Goal: Task Accomplishment & Management: Complete application form

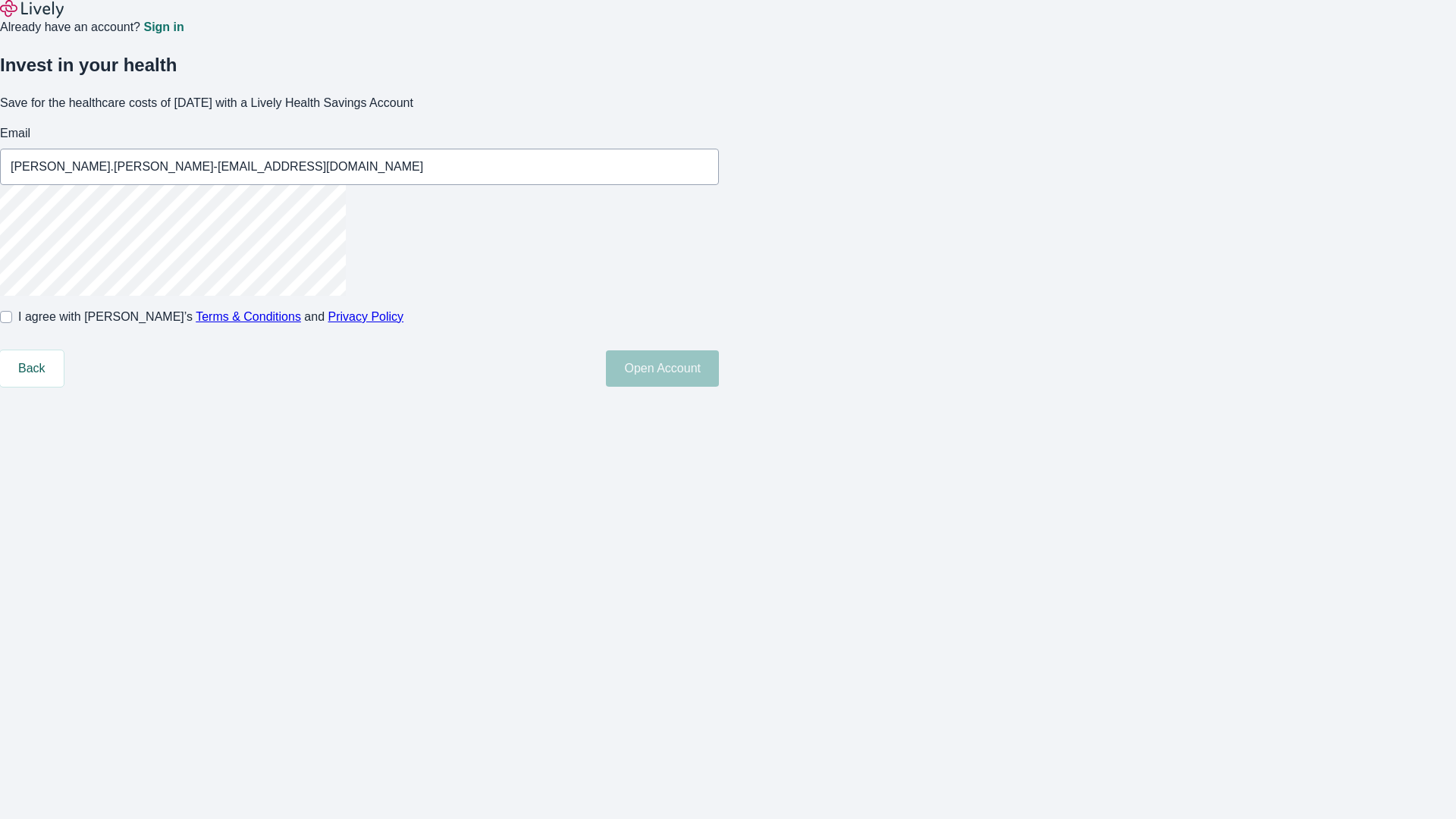
click at [13, 323] on input "I agree with Lively’s Terms & Conditions and Privacy Policy" at bounding box center [6, 317] width 13 height 13
checkbox input "true"
click at [719, 387] on button "Open Account" at bounding box center [663, 368] width 113 height 37
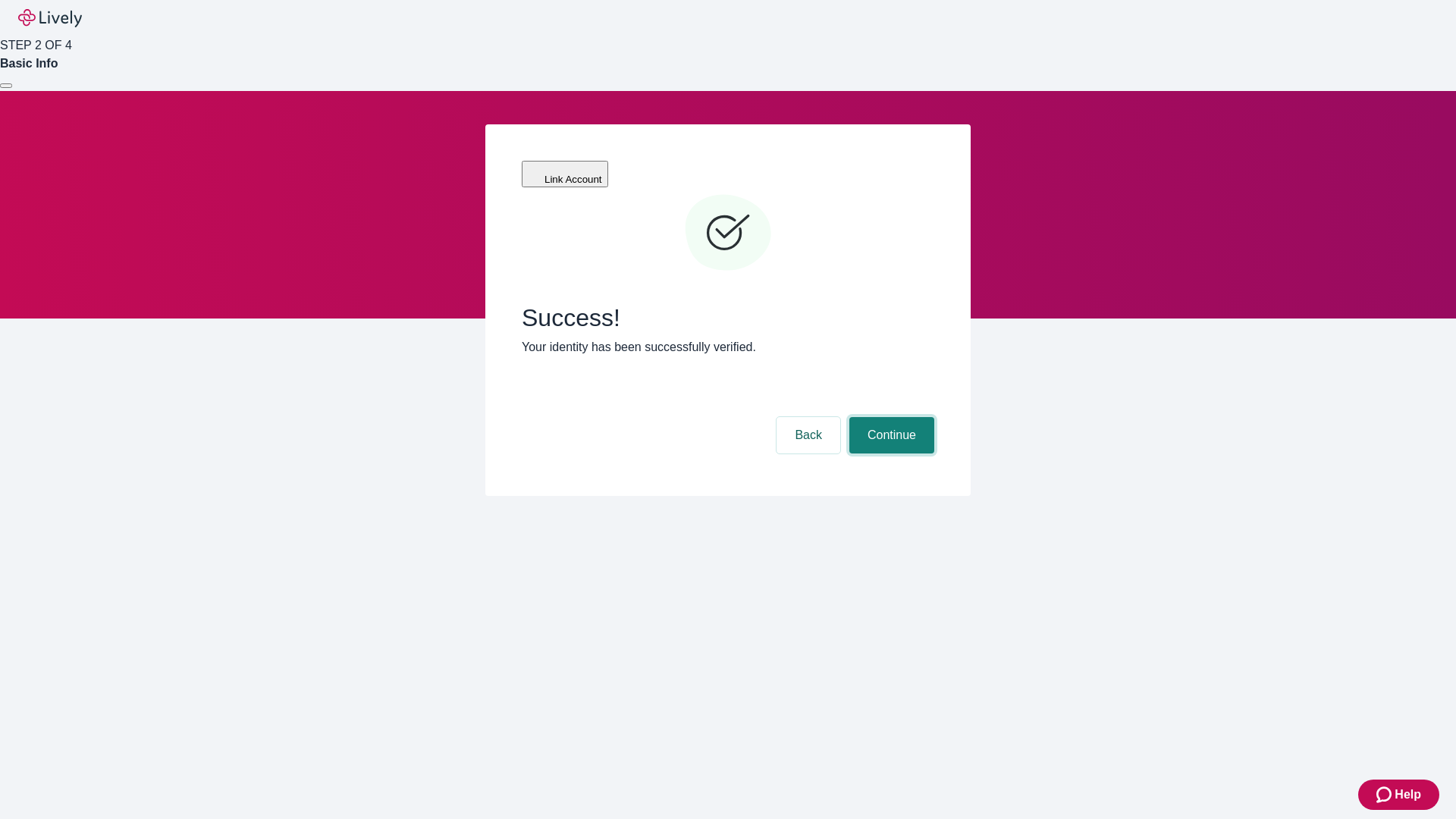
click at [889, 417] on button "Continue" at bounding box center [892, 435] width 85 height 37
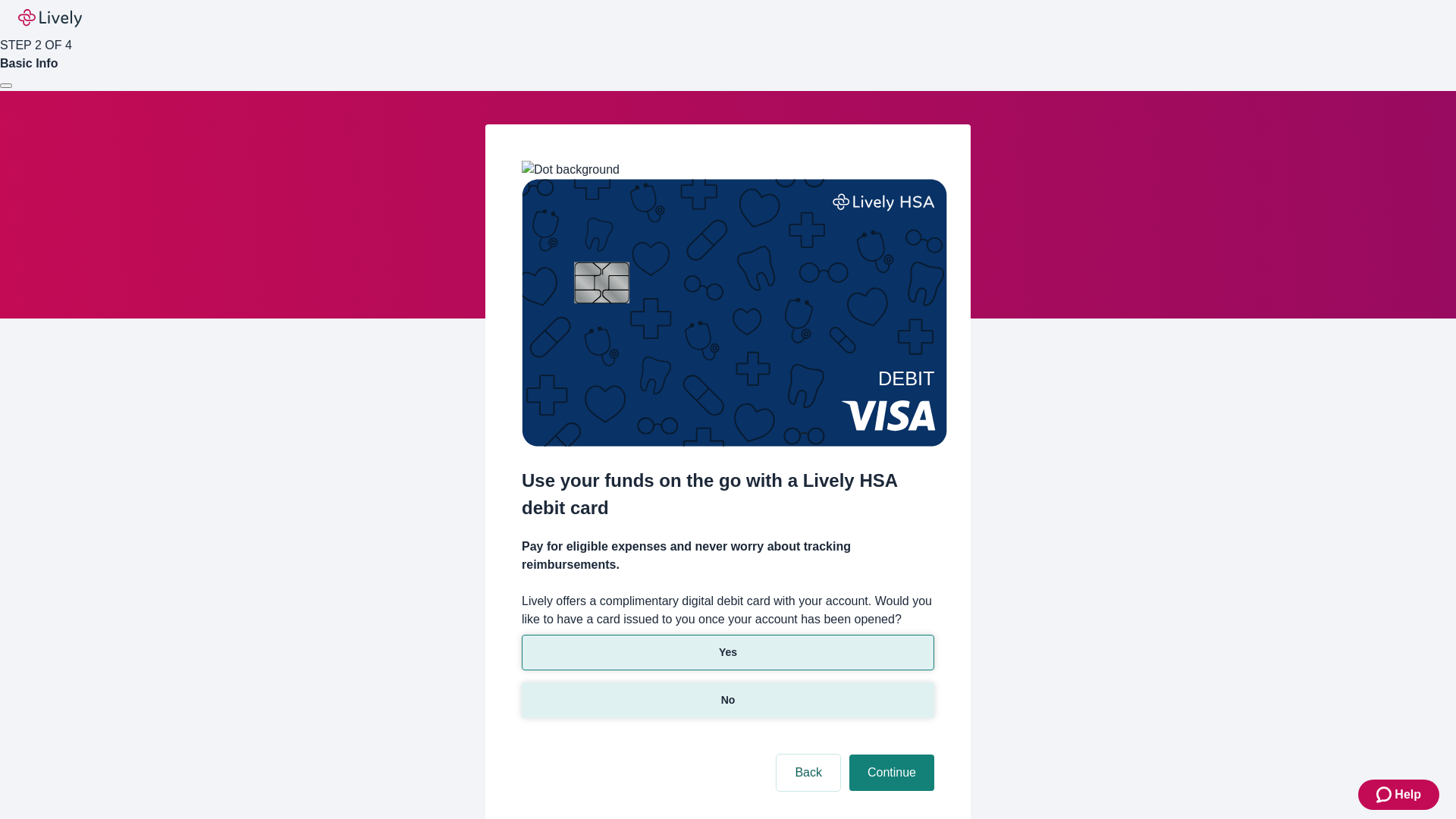
click at [728, 692] on p "No" at bounding box center [728, 700] width 14 height 16
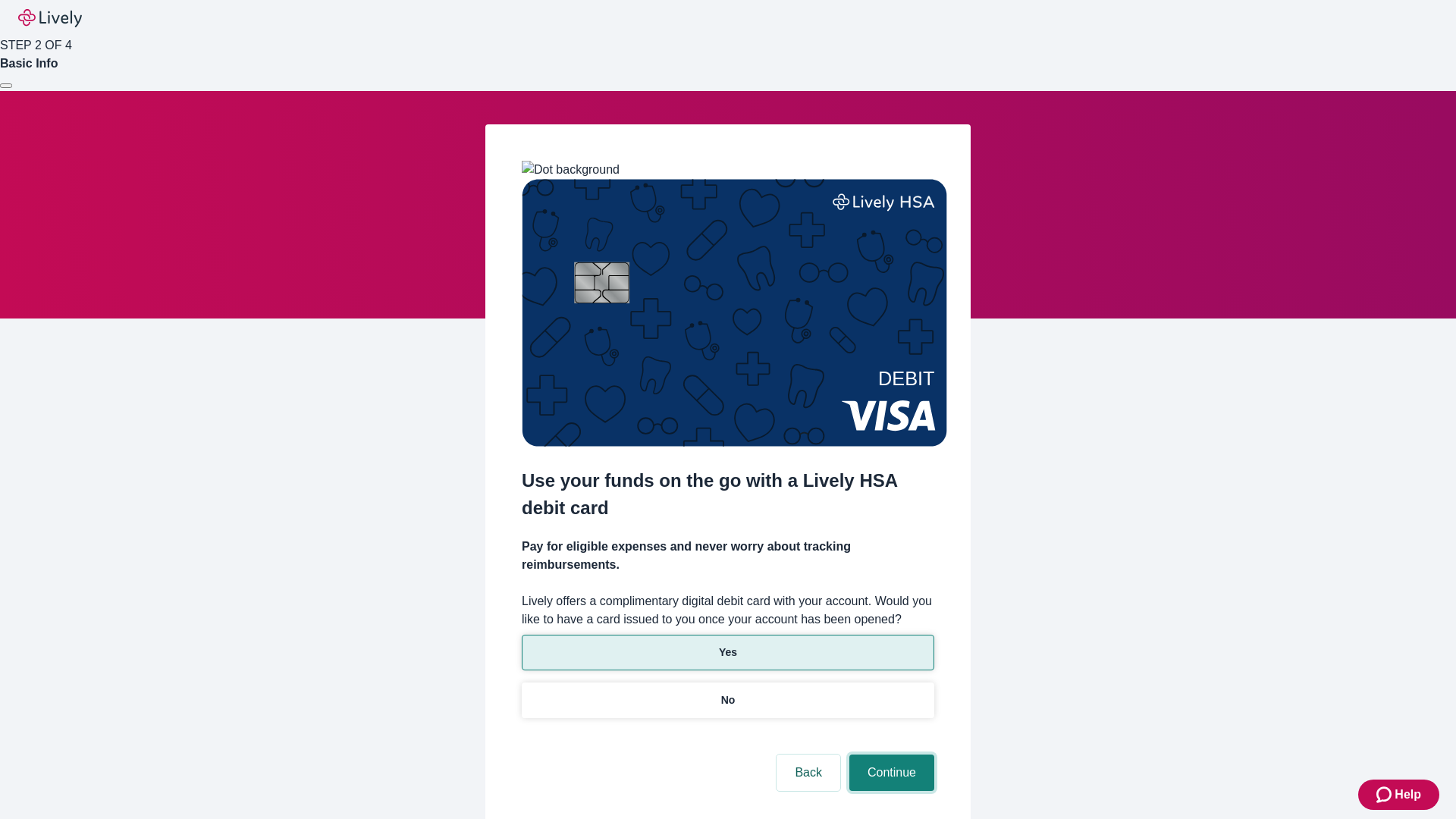
click at [889, 754] on button "Continue" at bounding box center [892, 772] width 85 height 37
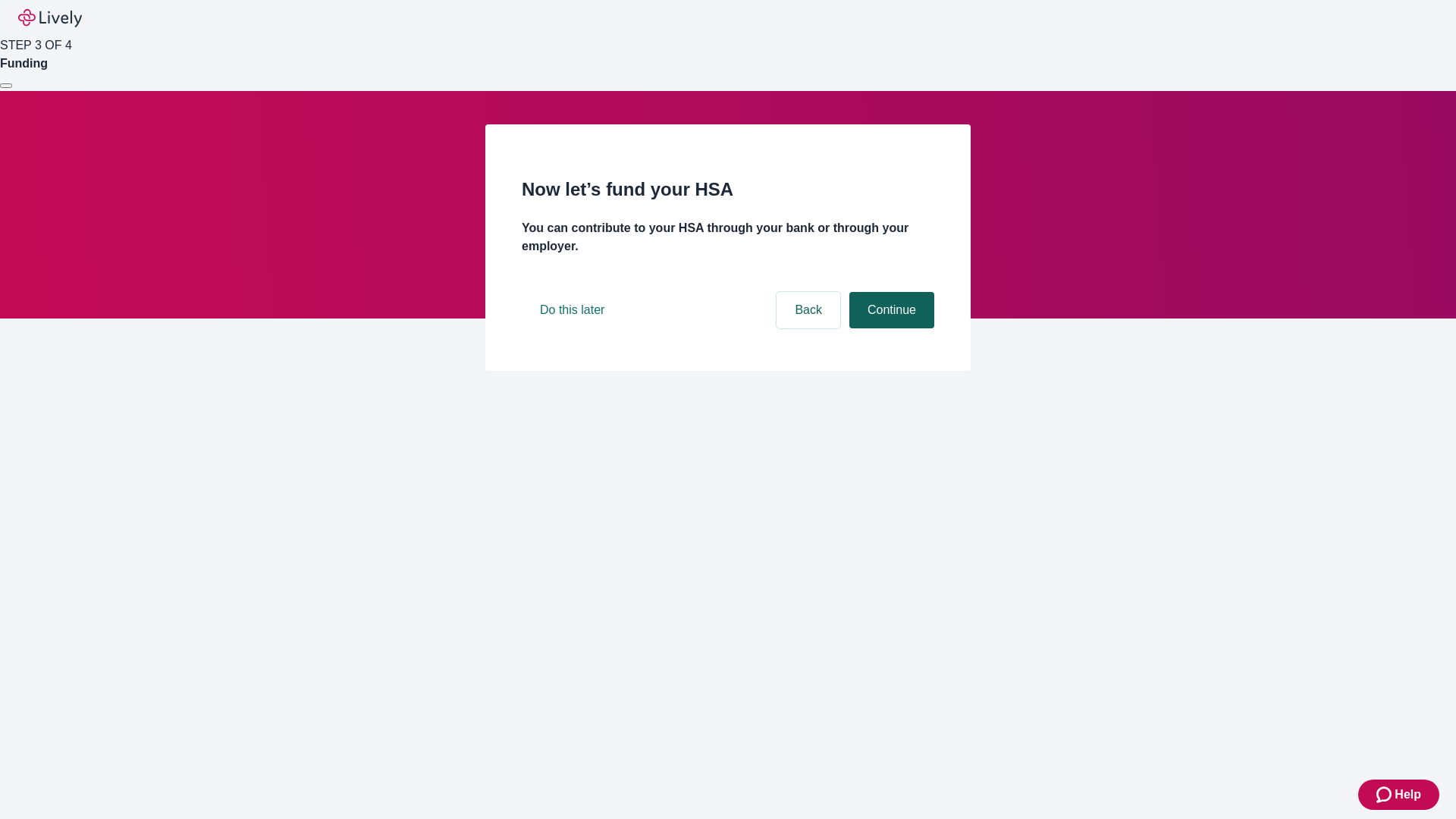
click at [889, 329] on button "Continue" at bounding box center [892, 310] width 85 height 37
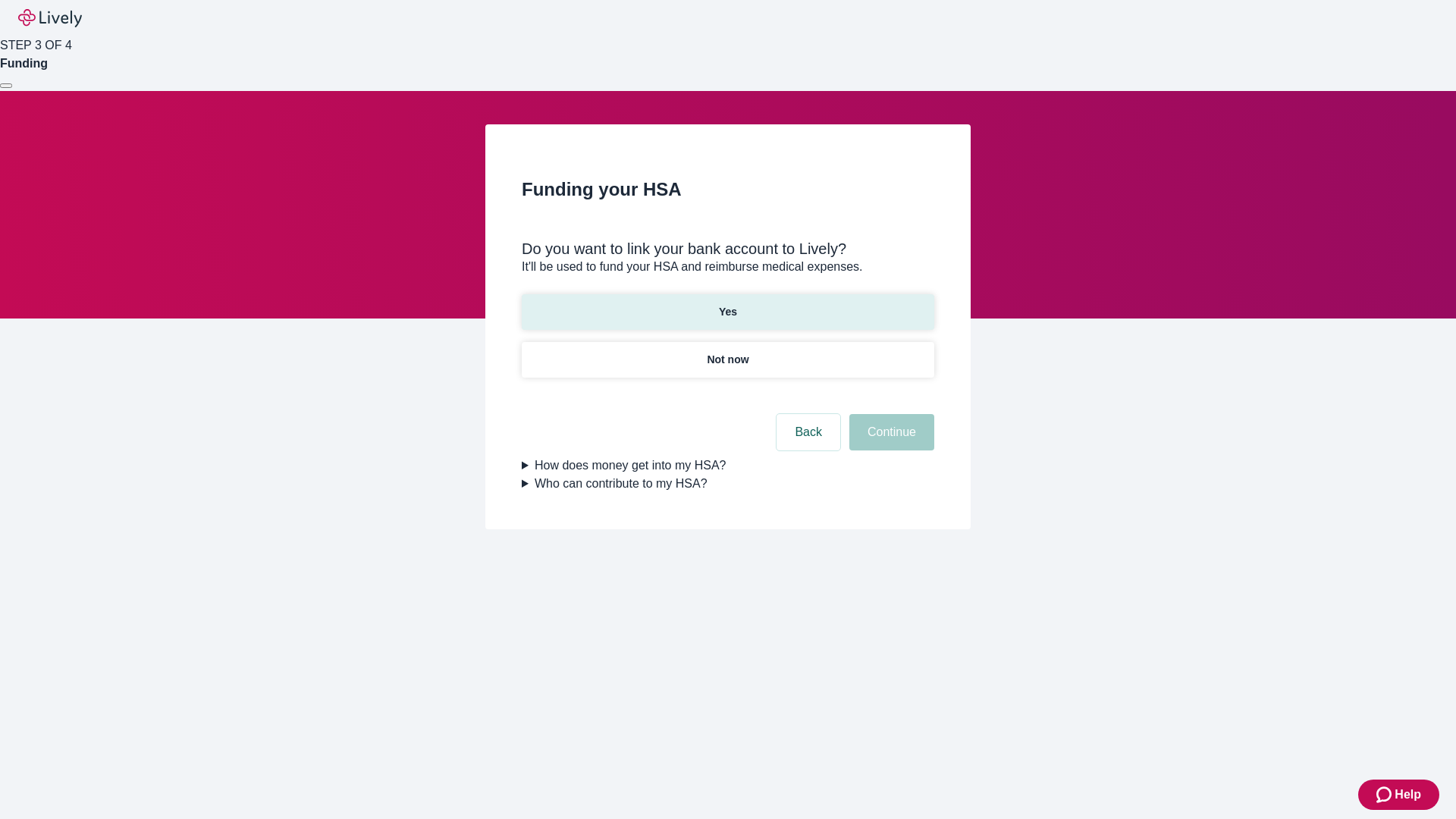
click at [728, 304] on p "Yes" at bounding box center [728, 313] width 18 height 16
click at [889, 414] on button "Continue" at bounding box center [892, 432] width 85 height 37
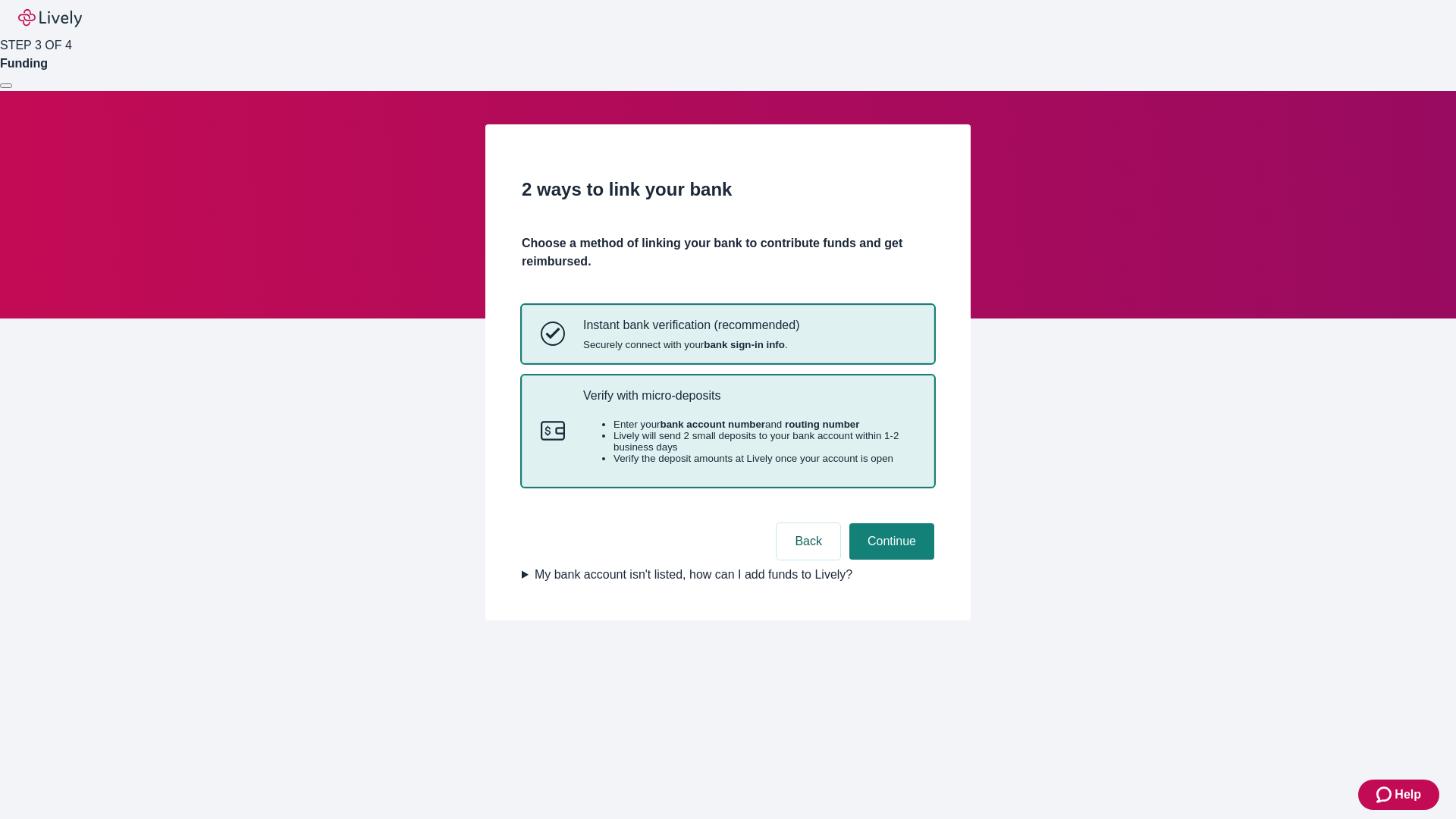
click at [748, 402] on p "Verify with micro-deposits" at bounding box center [749, 395] width 332 height 14
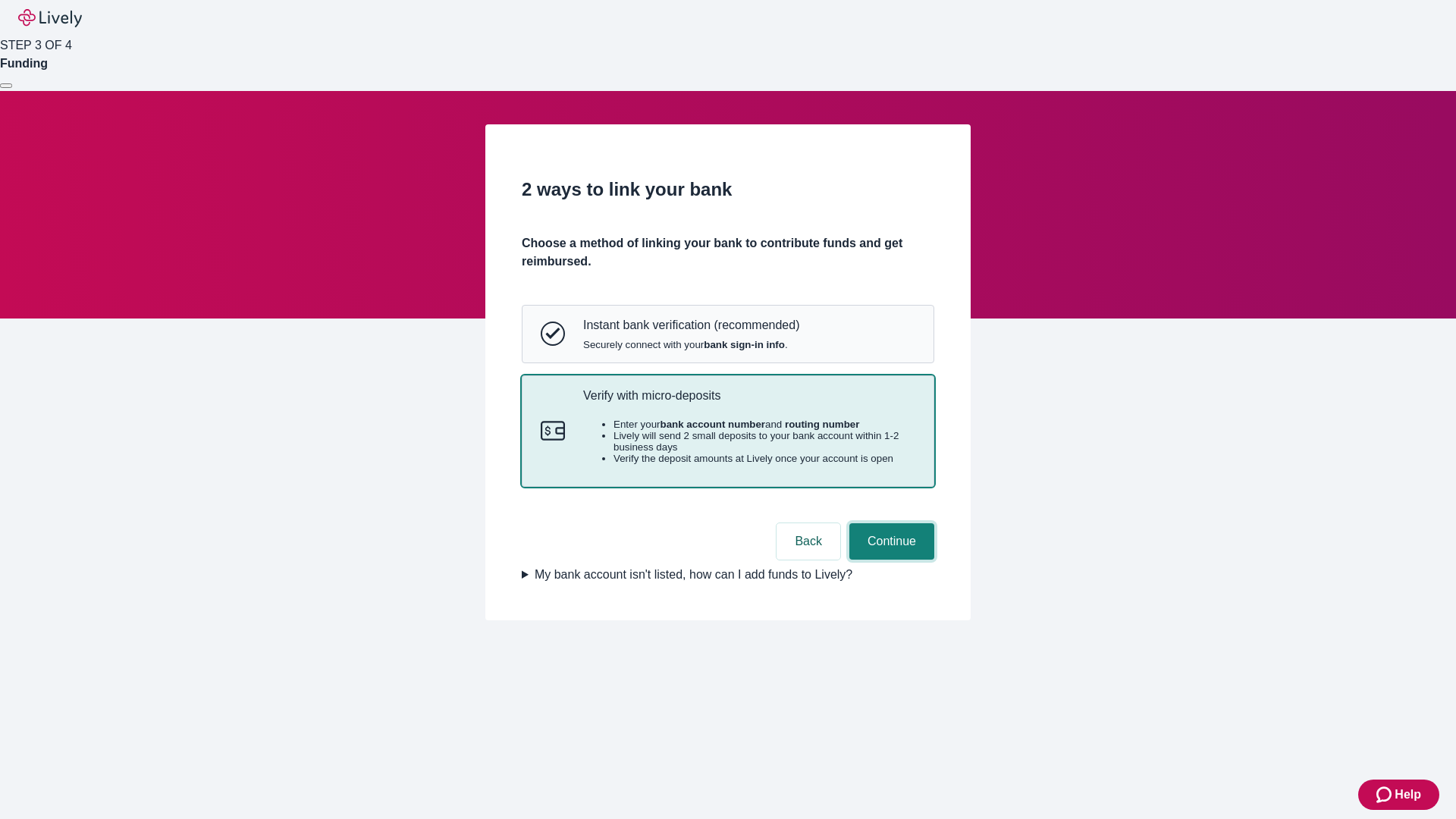
click at [889, 559] on button "Continue" at bounding box center [892, 542] width 85 height 37
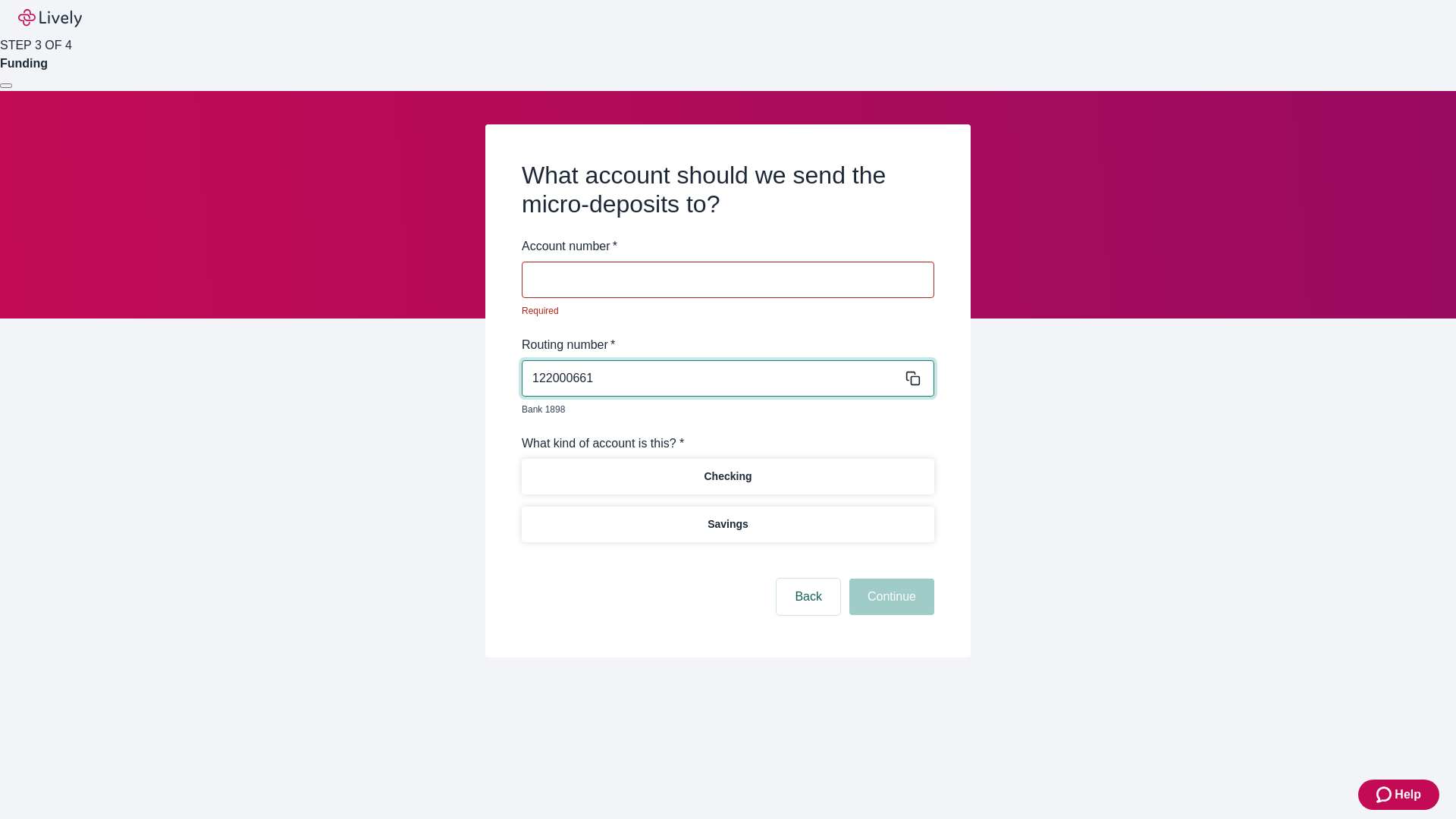
type input "122000661"
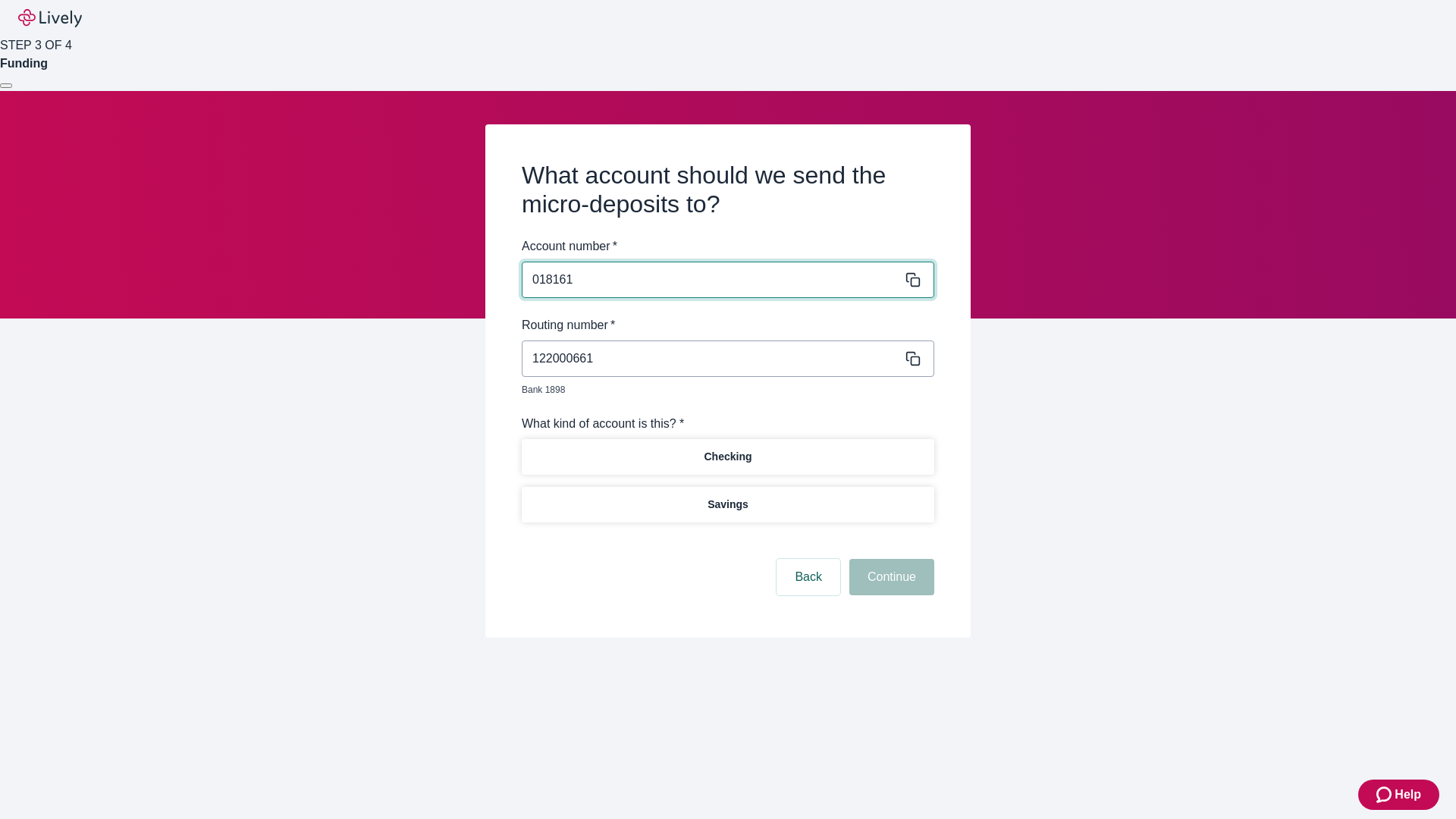
type input "018161"
click at [728, 449] on p "Checking" at bounding box center [727, 457] width 48 height 16
click at [889, 559] on button "Continue" at bounding box center [892, 577] width 85 height 37
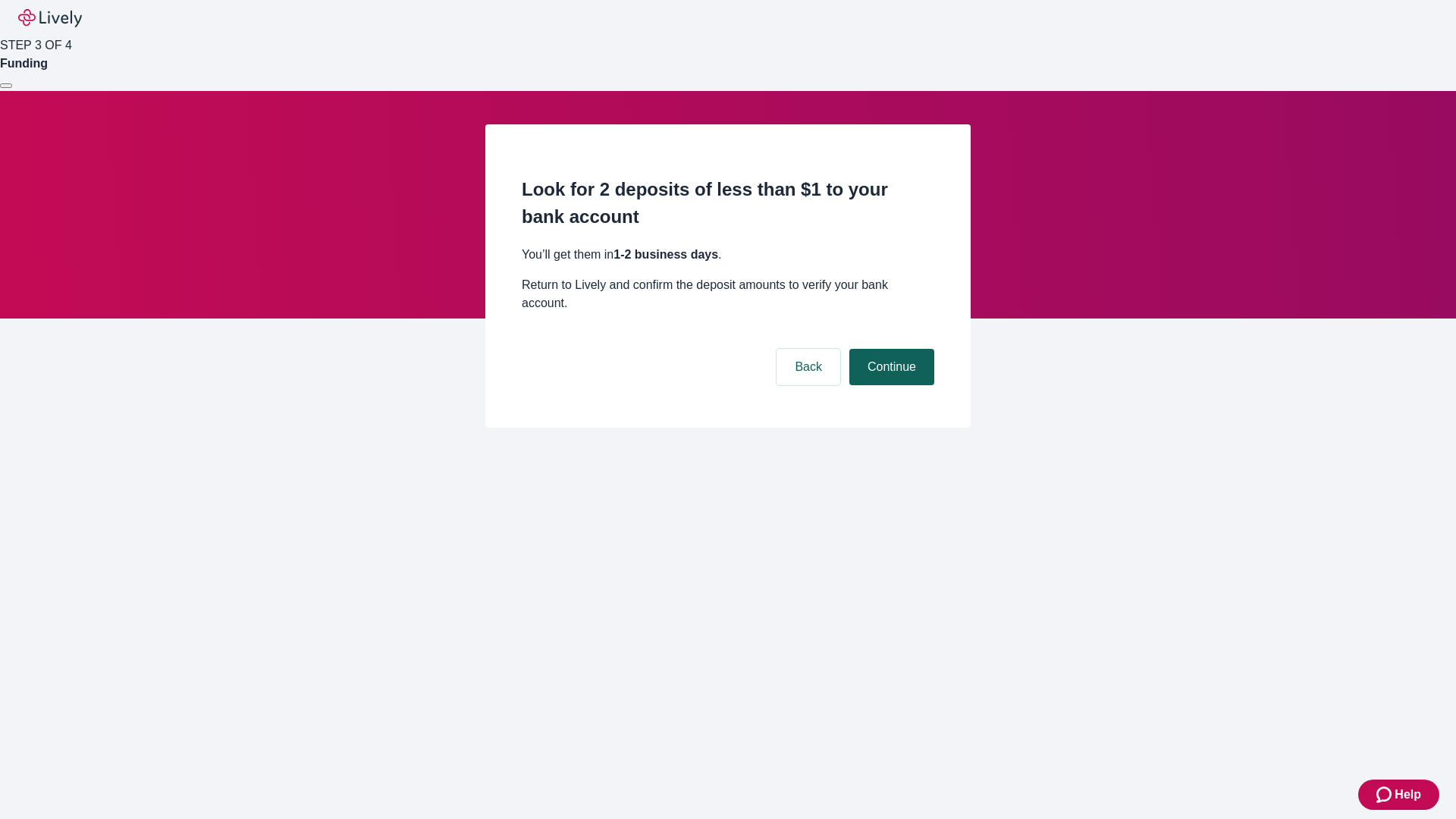
click at [889, 348] on button "Continue" at bounding box center [892, 366] width 85 height 37
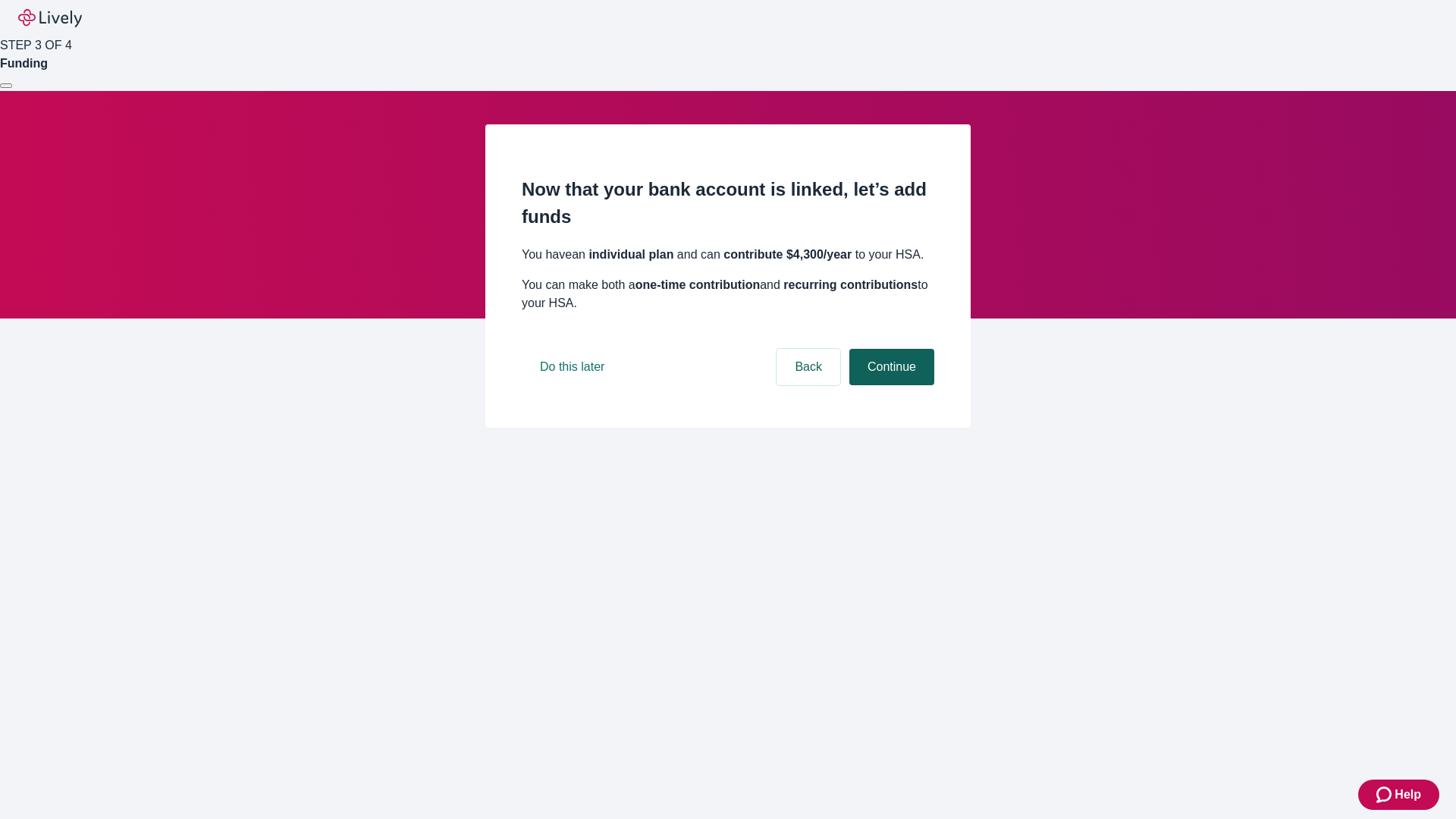
click at [889, 385] on button "Continue" at bounding box center [892, 366] width 85 height 37
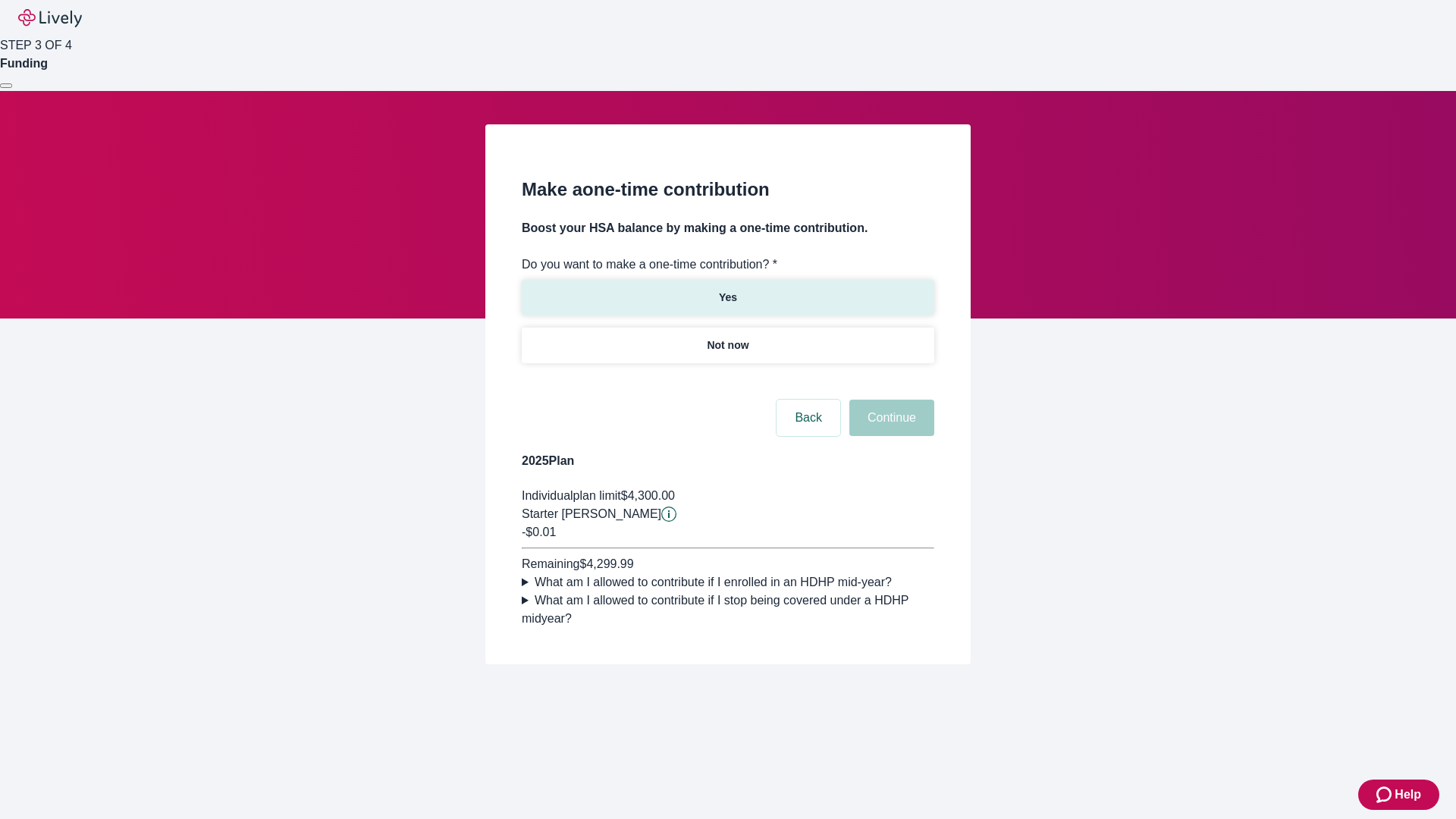
click at [728, 290] on p "Yes" at bounding box center [728, 298] width 18 height 16
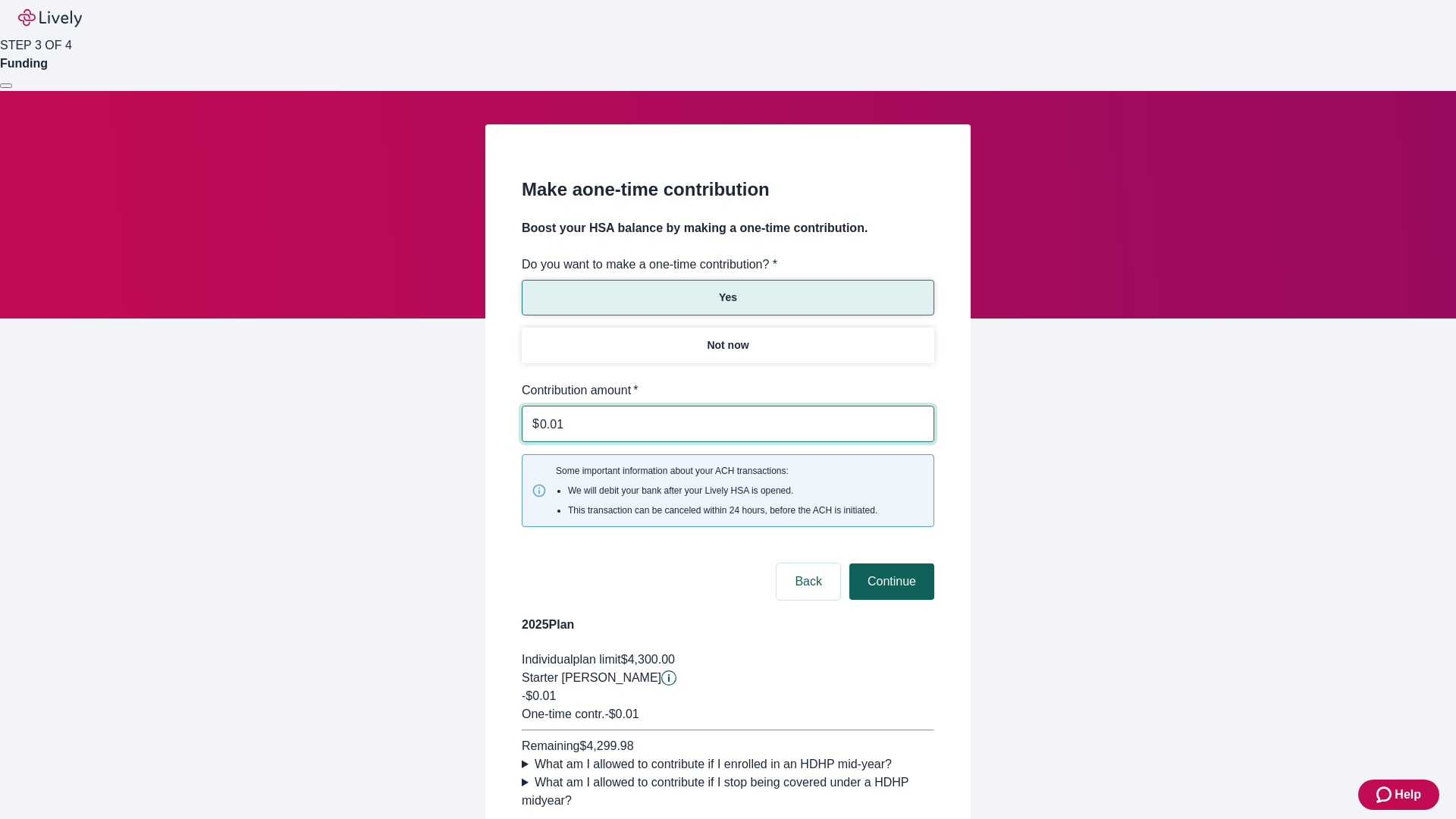
type input "0.01"
click at [889, 563] on button "Continue" at bounding box center [892, 581] width 85 height 37
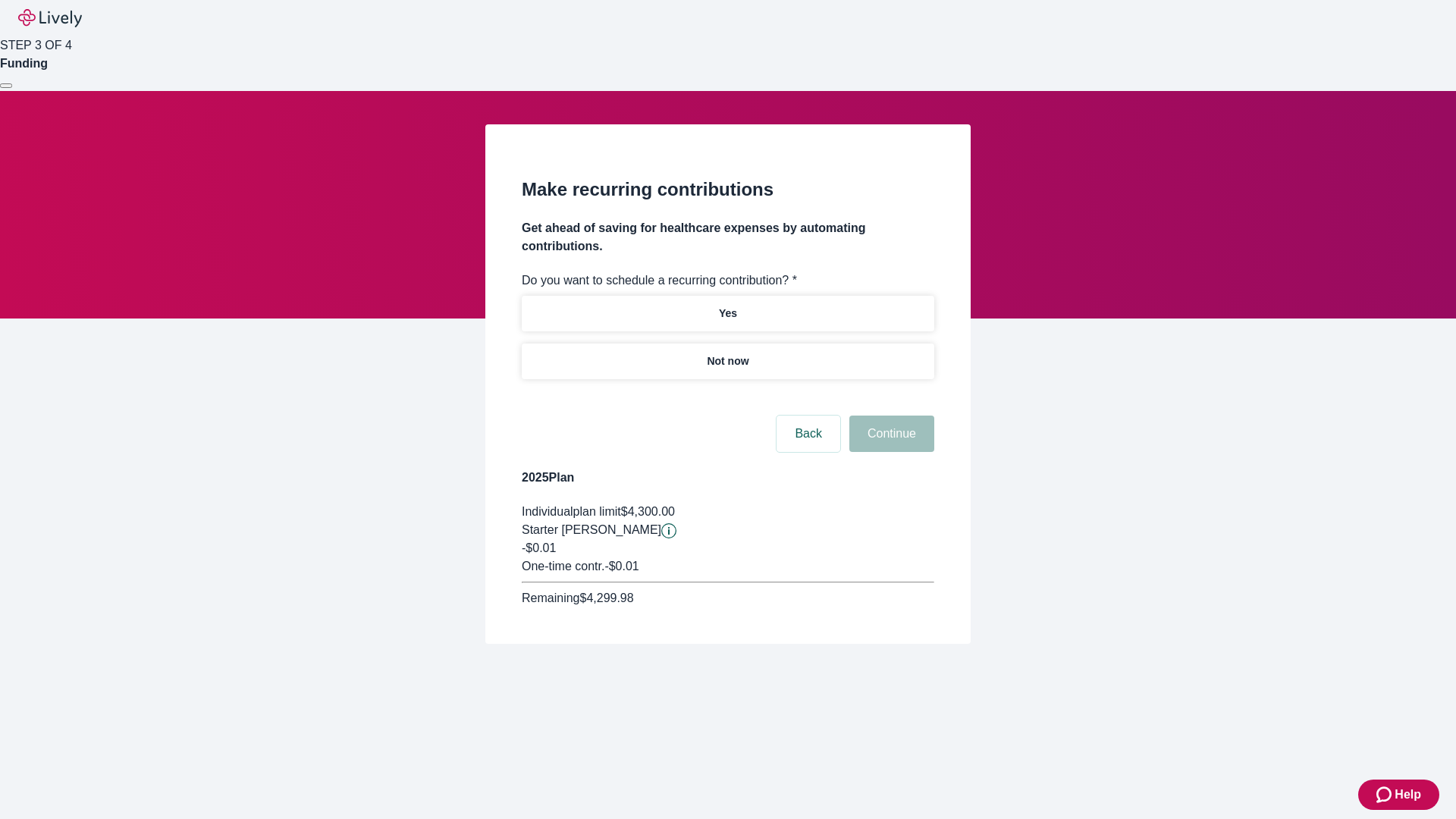
click at [728, 353] on p "Not now" at bounding box center [728, 361] width 41 height 16
click at [889, 416] on button "Continue" at bounding box center [892, 434] width 85 height 37
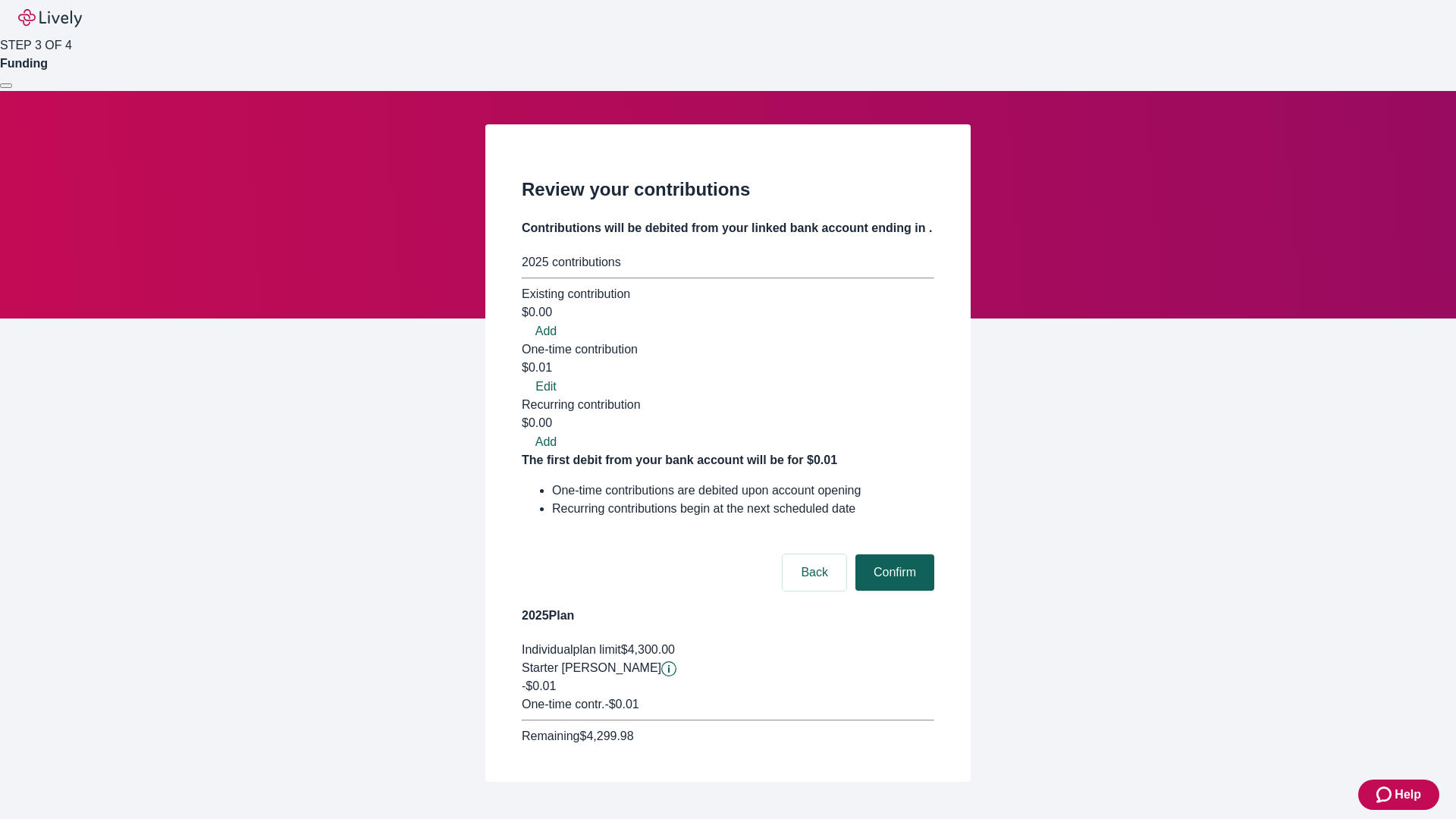
click at [893, 554] on button "Confirm" at bounding box center [895, 572] width 79 height 37
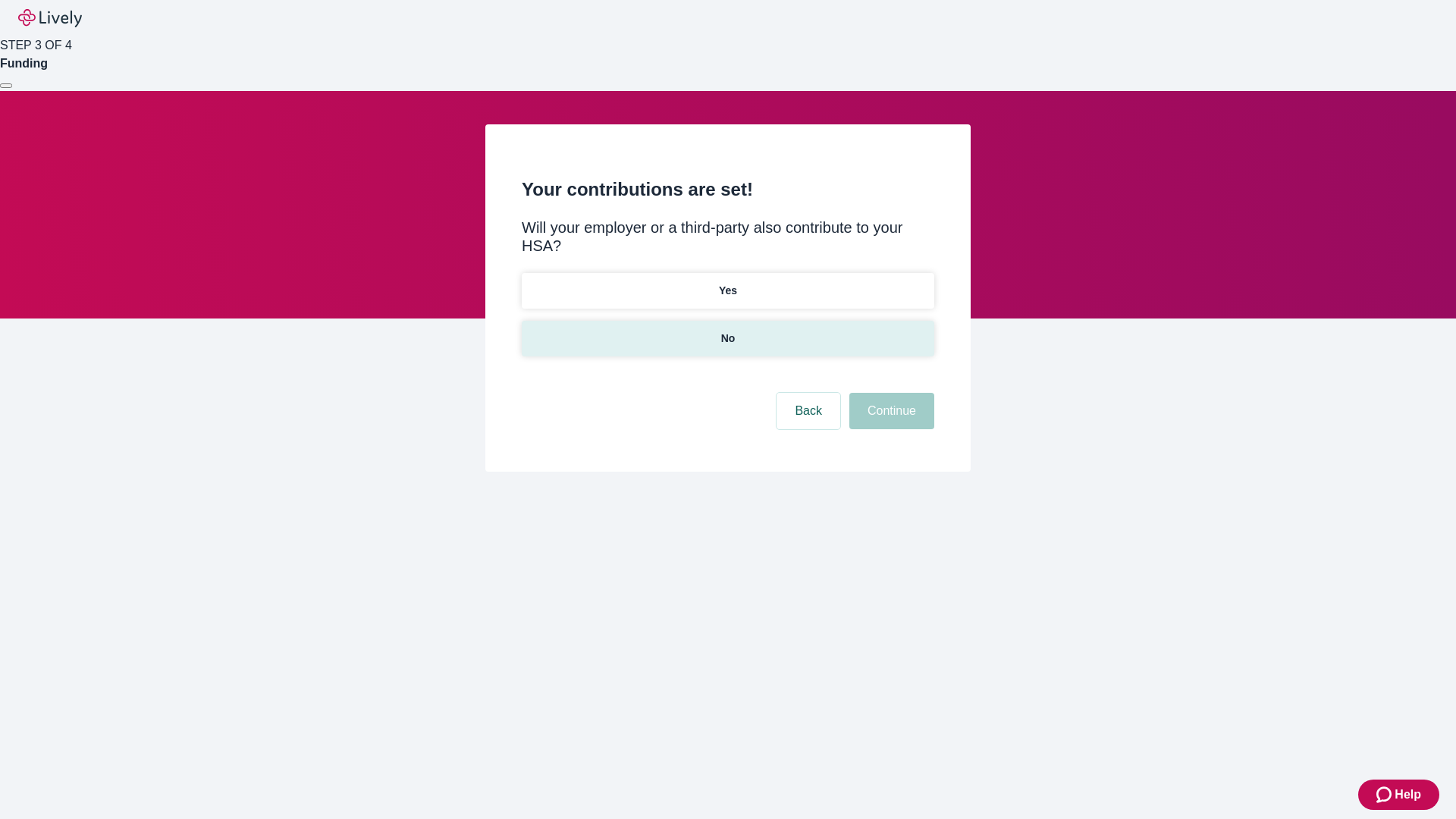
click at [728, 330] on p "No" at bounding box center [728, 339] width 14 height 16
click at [889, 392] on button "Continue" at bounding box center [892, 410] width 85 height 37
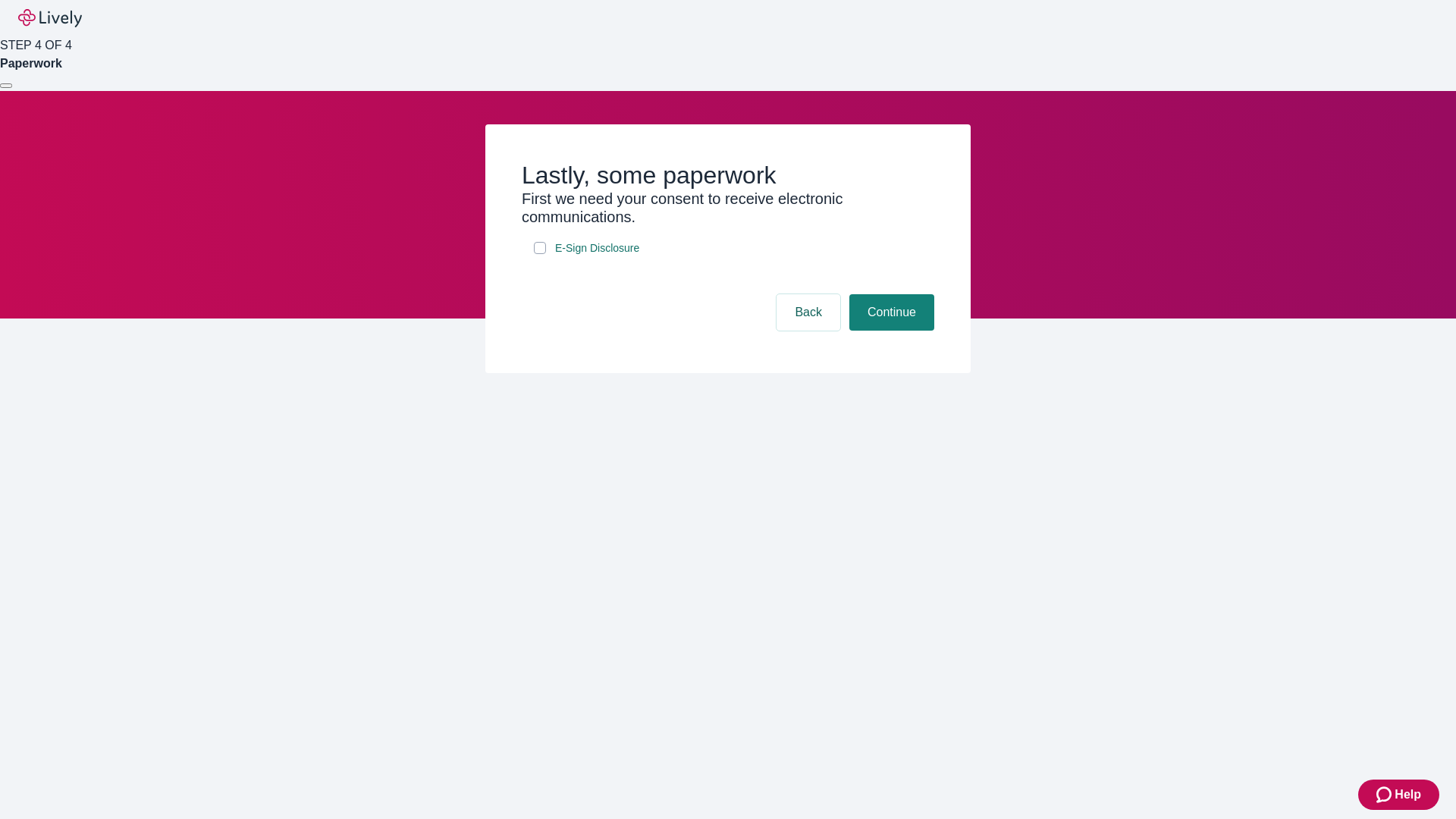
click at [540, 254] on input "E-Sign Disclosure" at bounding box center [540, 248] width 13 height 13
checkbox input "true"
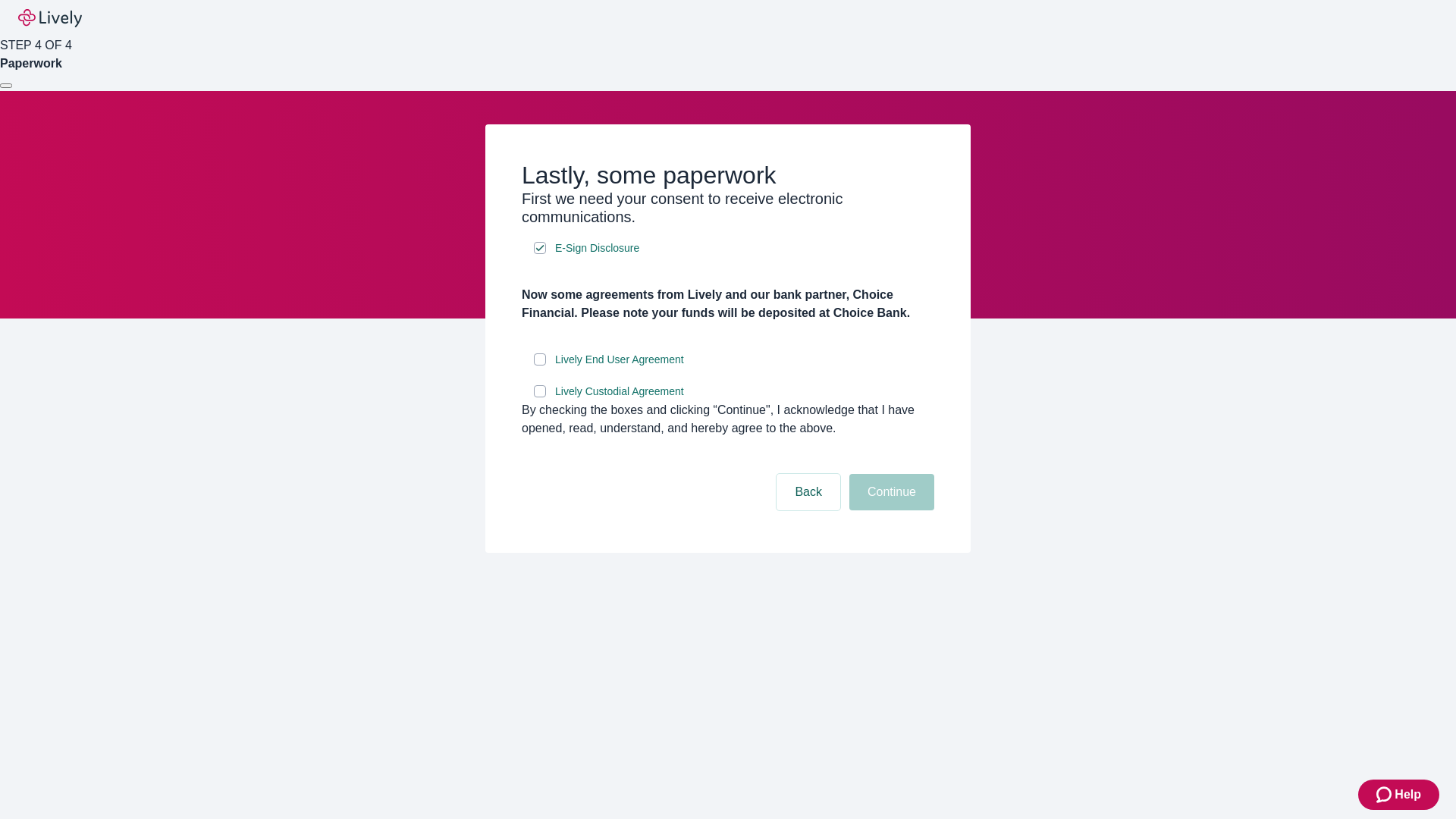
click at [540, 365] on input "Lively End User Agreement" at bounding box center [540, 359] width 13 height 13
checkbox input "true"
click at [540, 397] on input "Lively Custodial Agreement" at bounding box center [540, 392] width 13 height 13
checkbox input "true"
click at [889, 510] on button "Continue" at bounding box center [892, 492] width 85 height 37
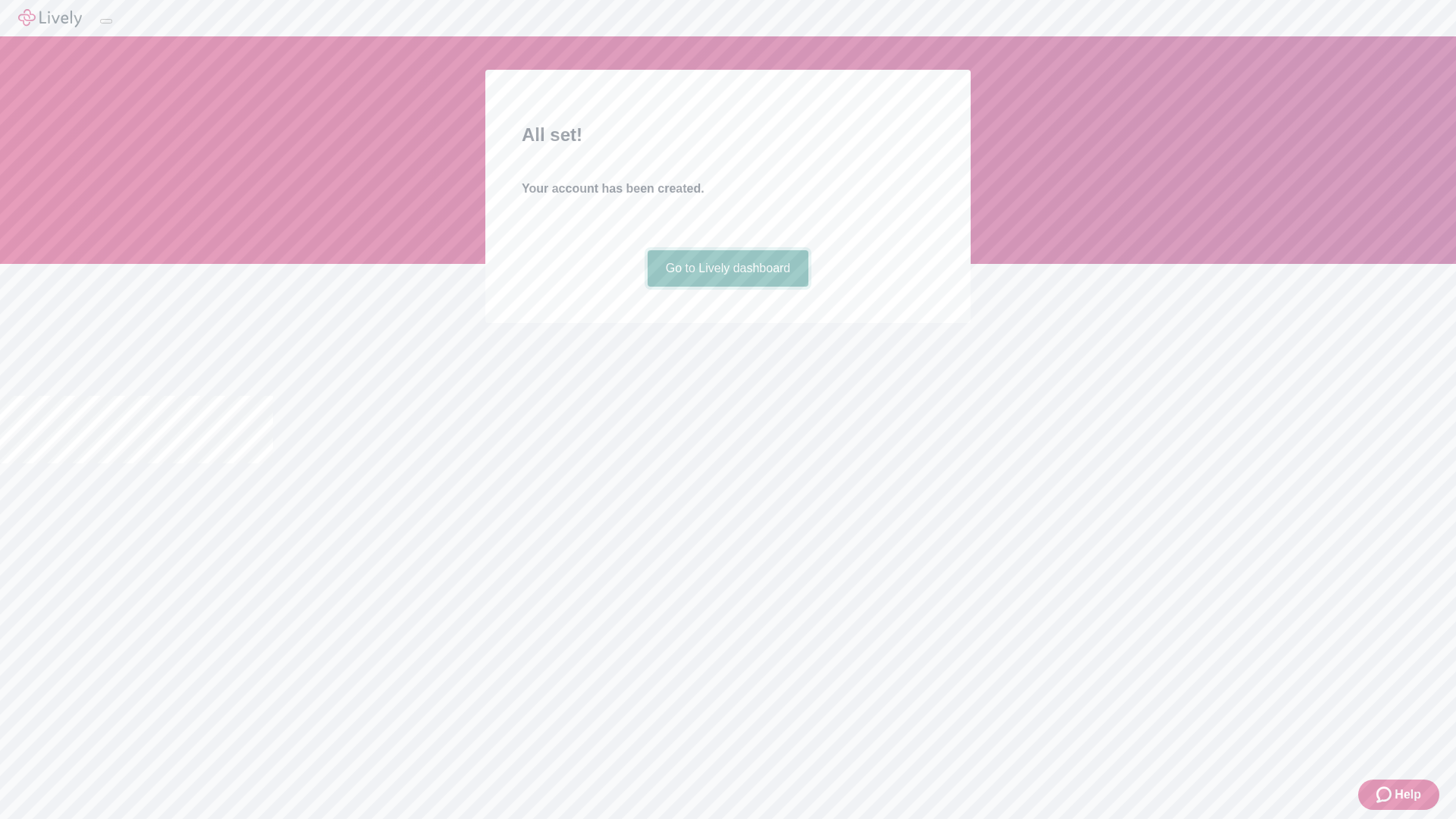
click at [728, 286] on link "Go to Lively dashboard" at bounding box center [728, 269] width 162 height 37
